Goal: Find specific page/section: Find specific page/section

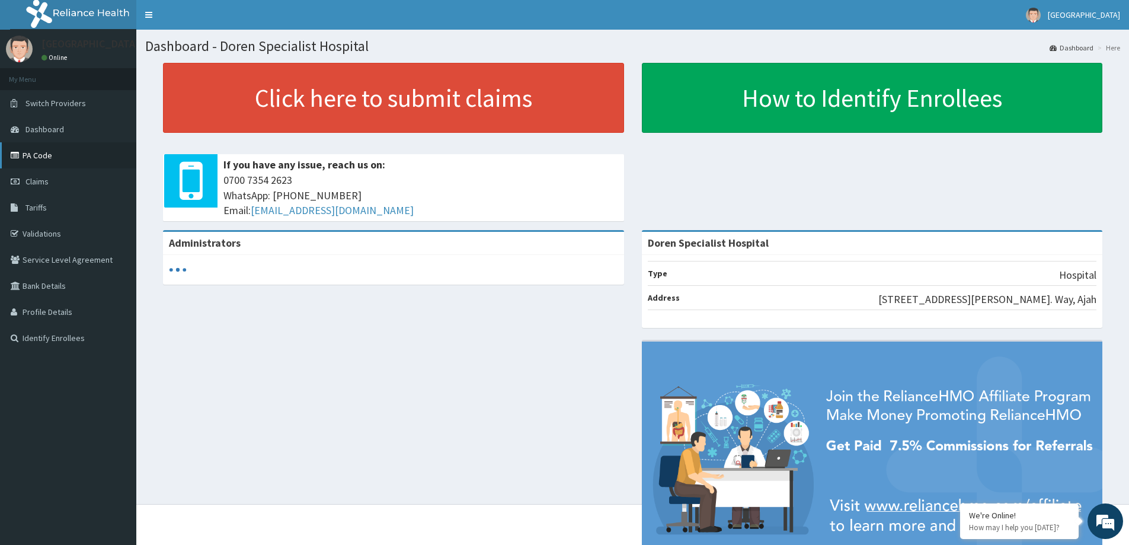
click at [63, 152] on link "PA Code" at bounding box center [68, 155] width 136 height 26
click at [41, 152] on link "PA Code" at bounding box center [68, 155] width 136 height 26
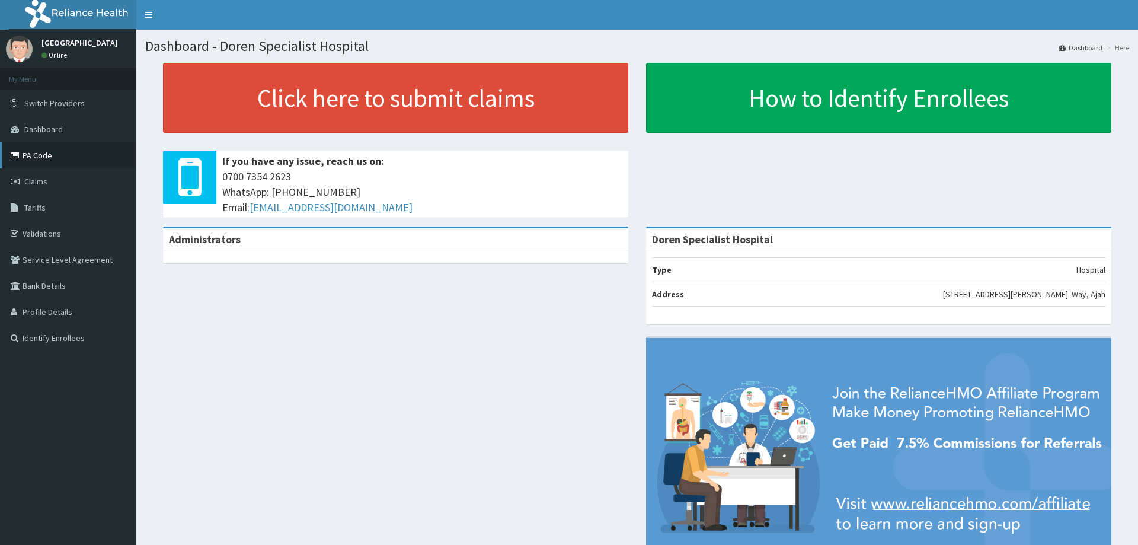
click at [51, 157] on link "PA Code" at bounding box center [68, 155] width 136 height 26
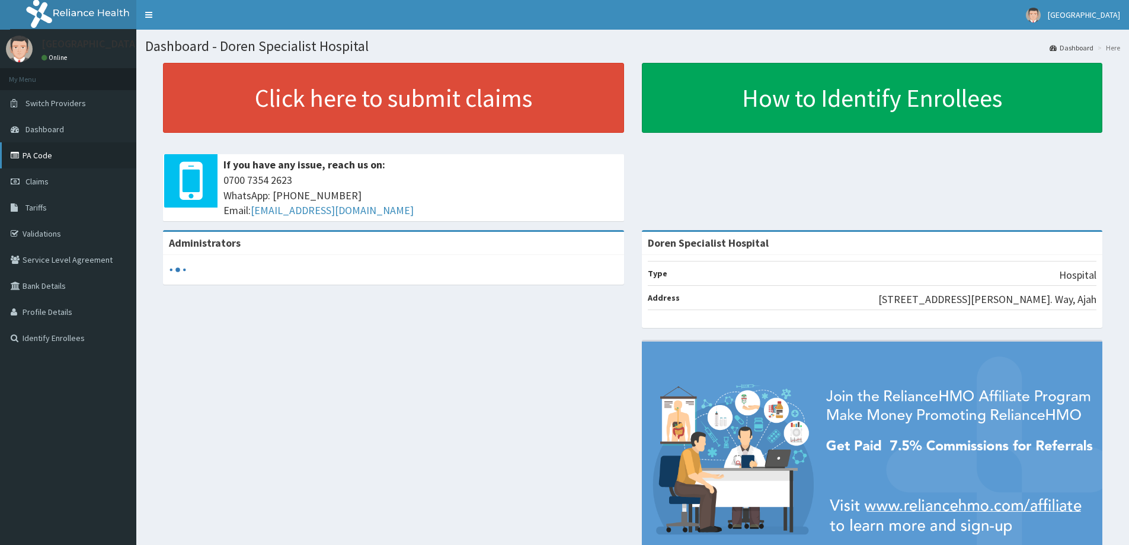
click at [66, 153] on link "PA Code" at bounding box center [68, 155] width 136 height 26
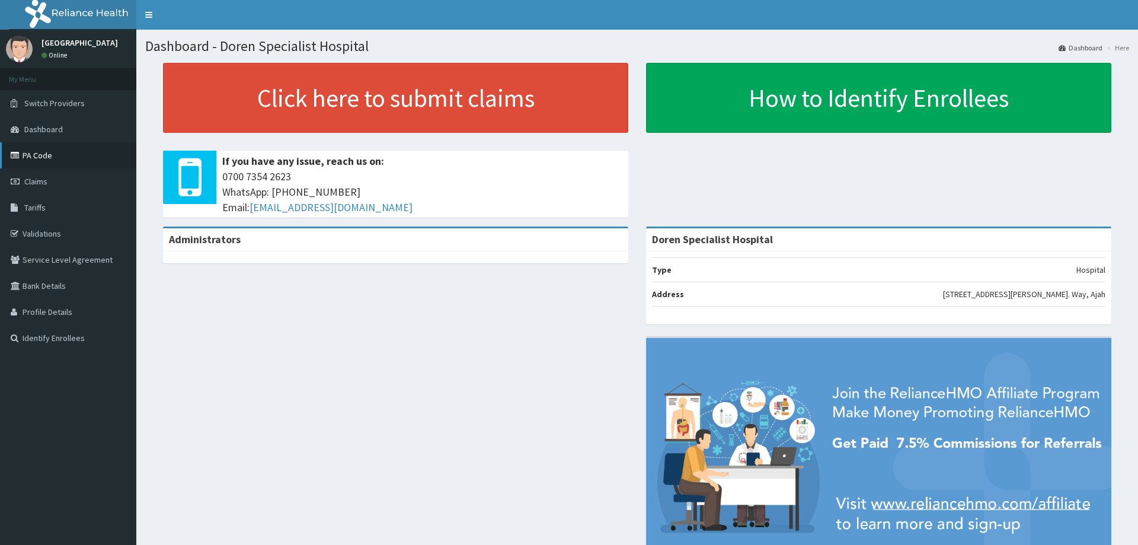
click at [55, 152] on link "PA Code" at bounding box center [68, 155] width 136 height 26
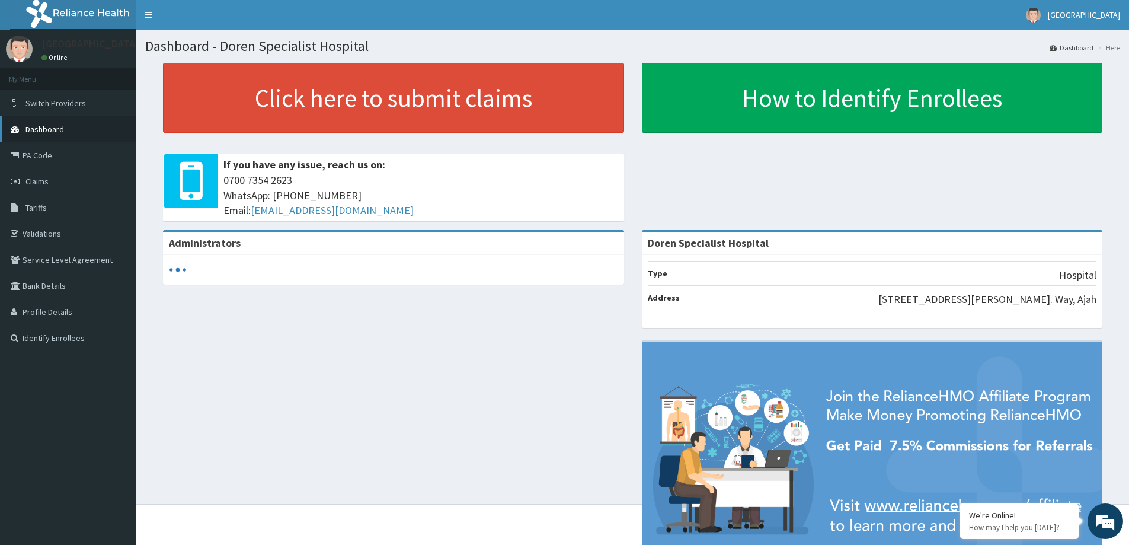
click at [40, 124] on span "Dashboard" at bounding box center [44, 129] width 39 height 11
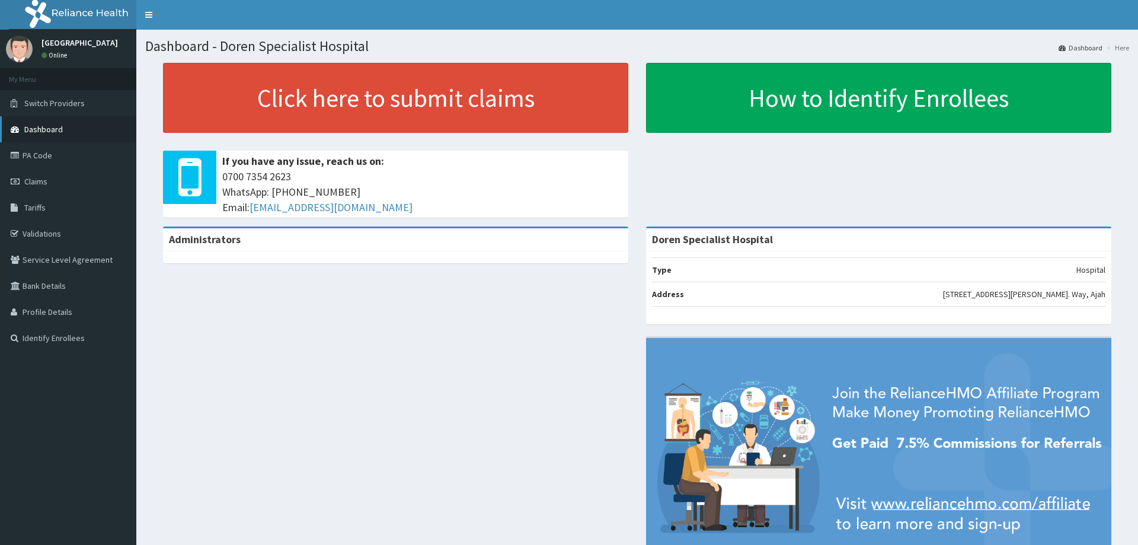
click at [88, 121] on link "Dashboard" at bounding box center [68, 129] width 136 height 26
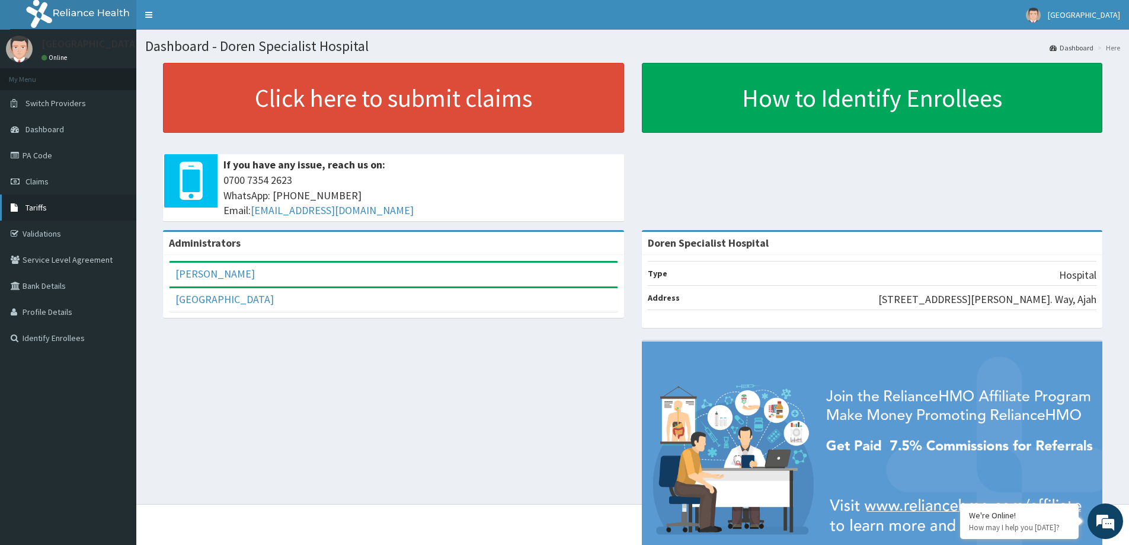
click at [60, 200] on link "Tariffs" at bounding box center [68, 207] width 136 height 26
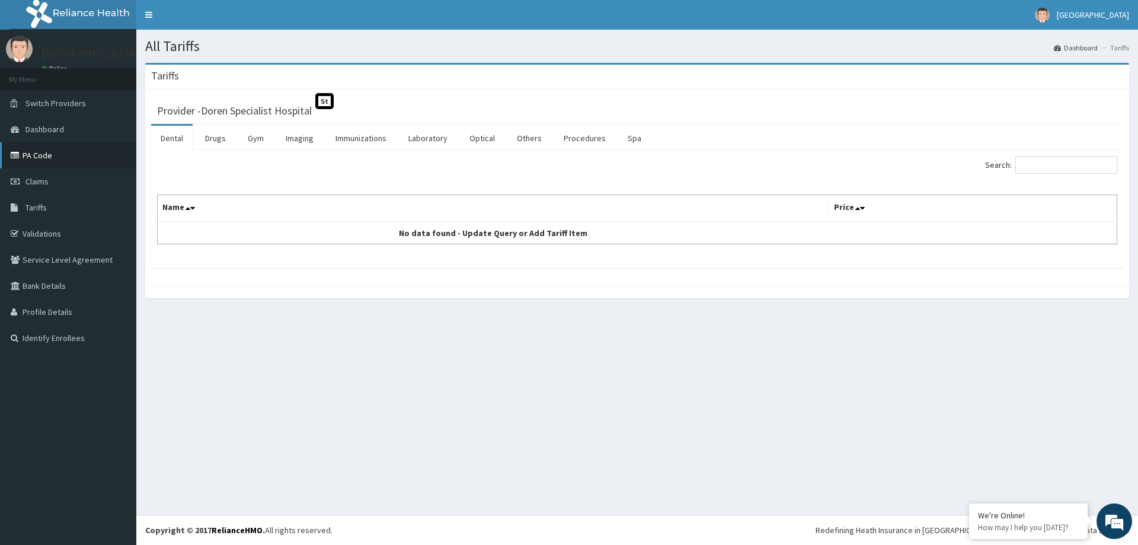
click at [69, 152] on link "PA Code" at bounding box center [68, 155] width 136 height 26
